Goal: Find specific page/section: Find specific page/section

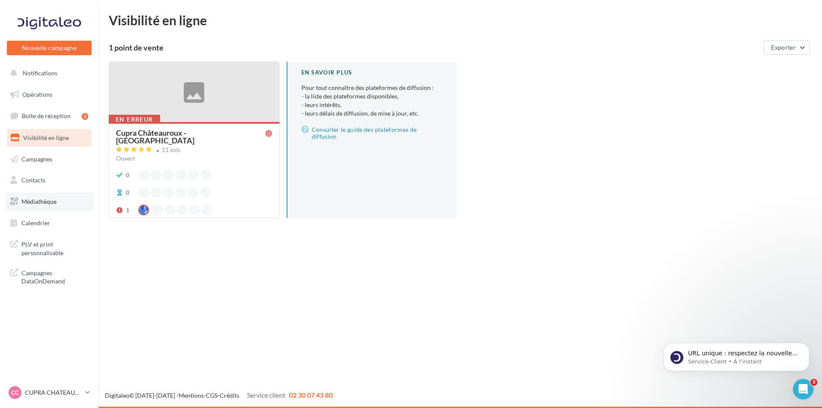
click at [77, 200] on link "Médiathèque" at bounding box center [49, 202] width 88 height 18
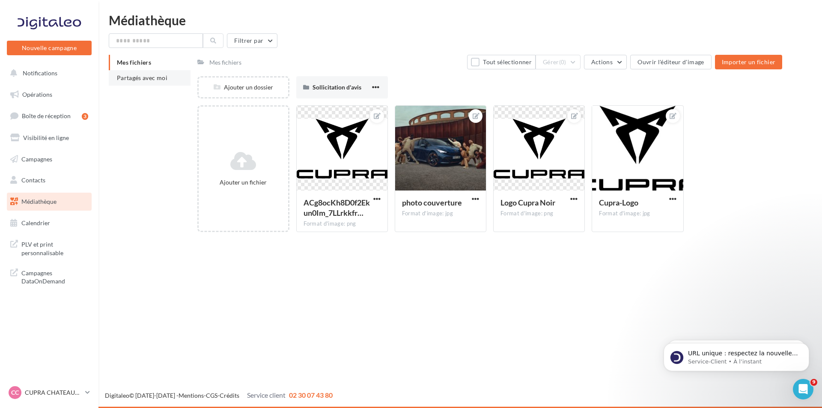
click at [168, 79] on li "Partagés avec moi" at bounding box center [150, 77] width 82 height 15
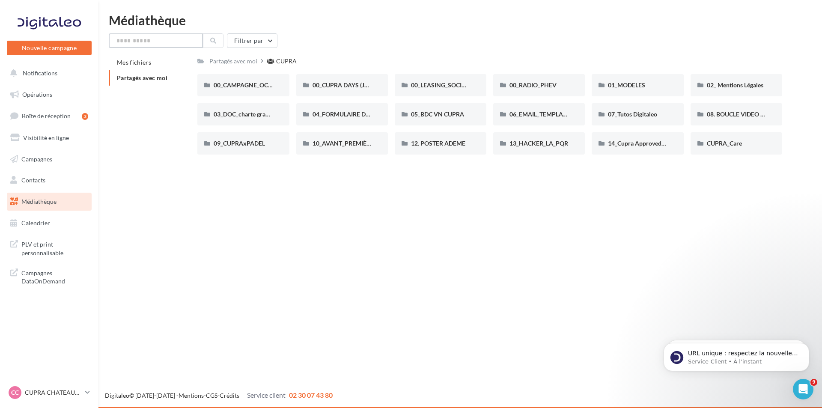
click at [173, 46] on input "text" at bounding box center [156, 40] width 94 height 15
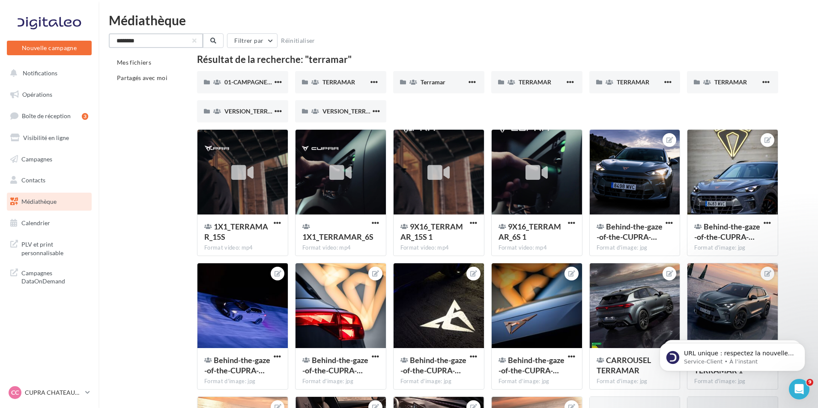
type input "********"
